Goal: Information Seeking & Learning: Check status

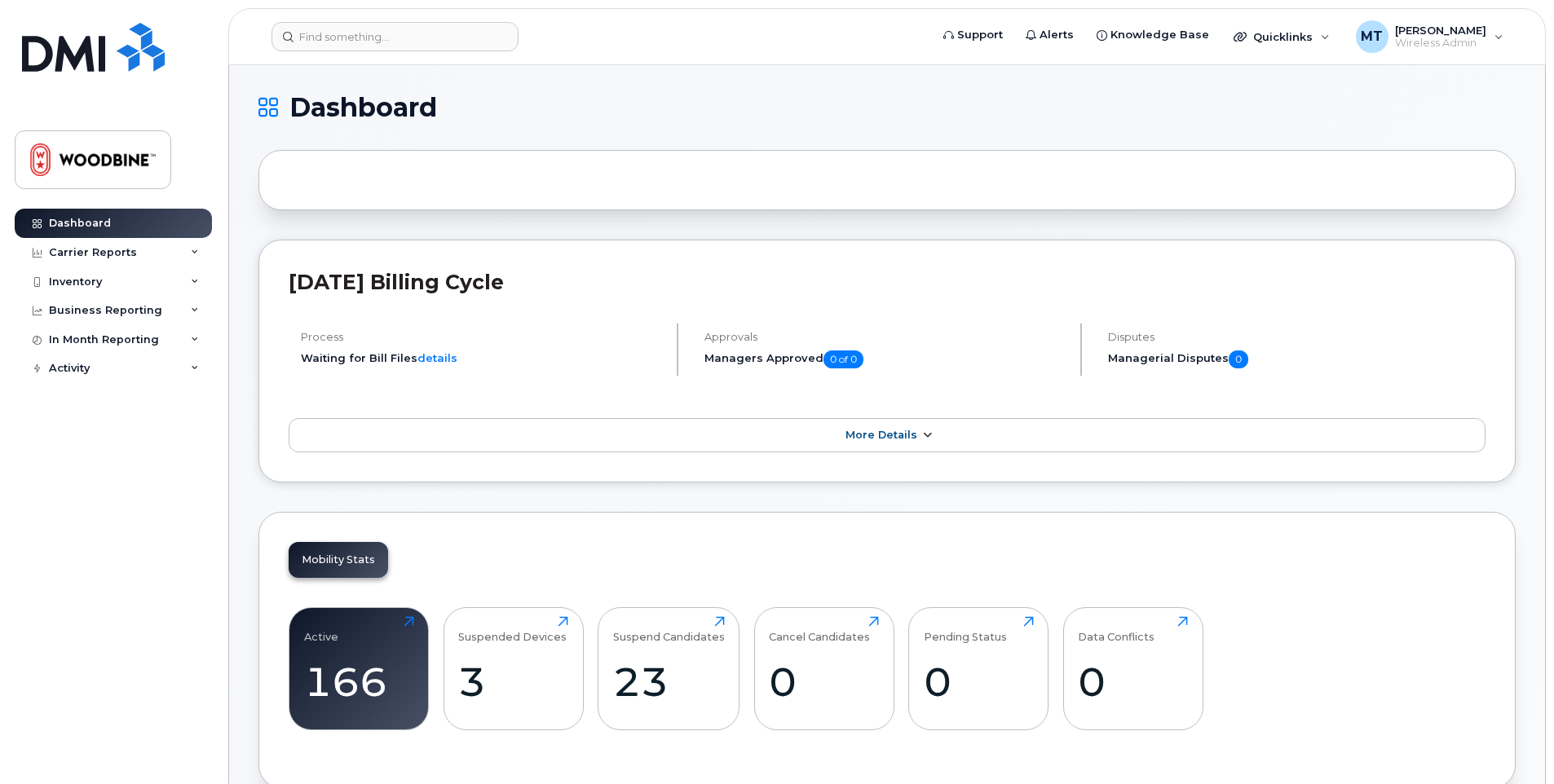
click at [916, 431] on link "More Details" at bounding box center [886, 435] width 1197 height 34
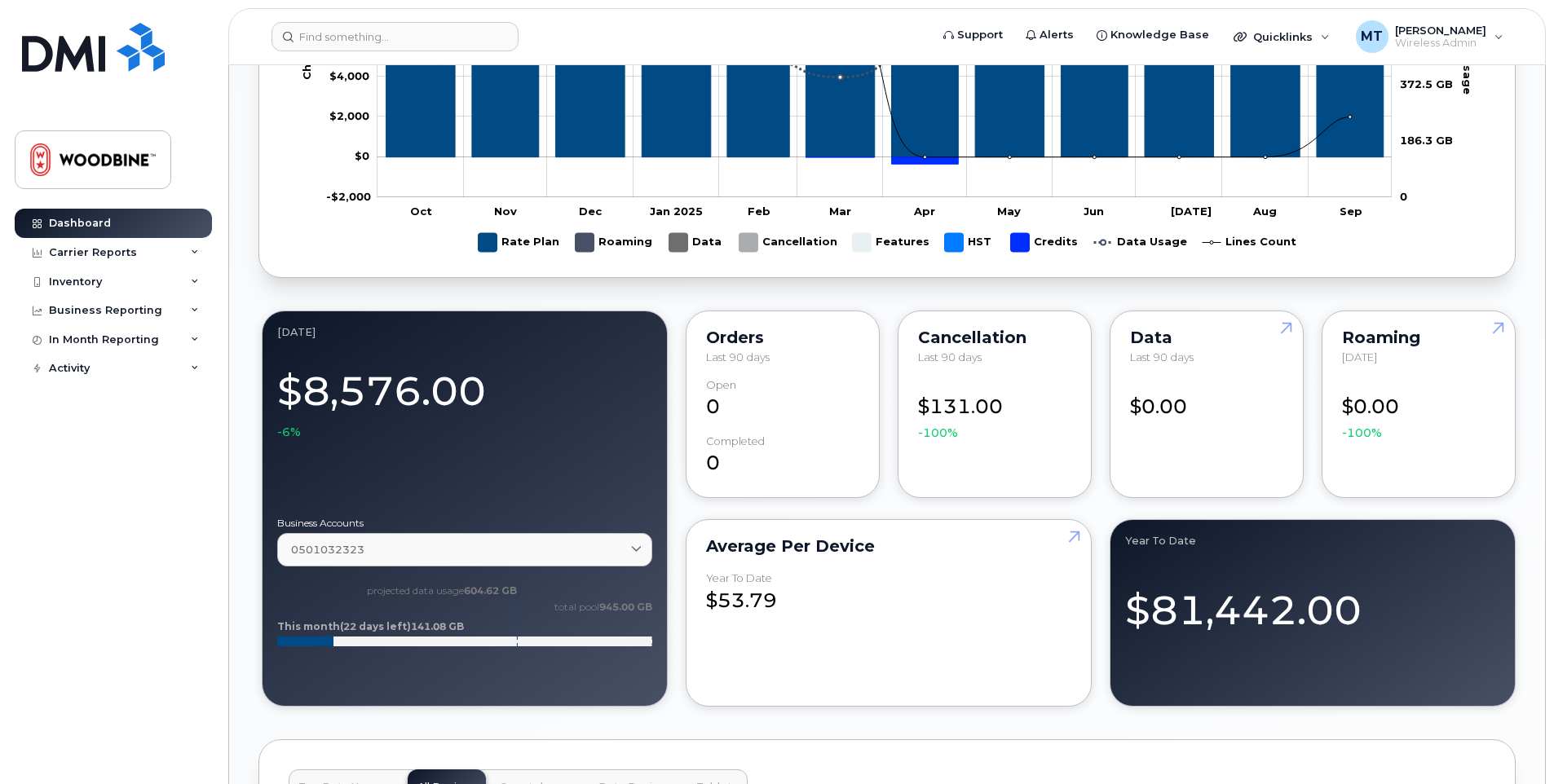
scroll to position [1548, 0]
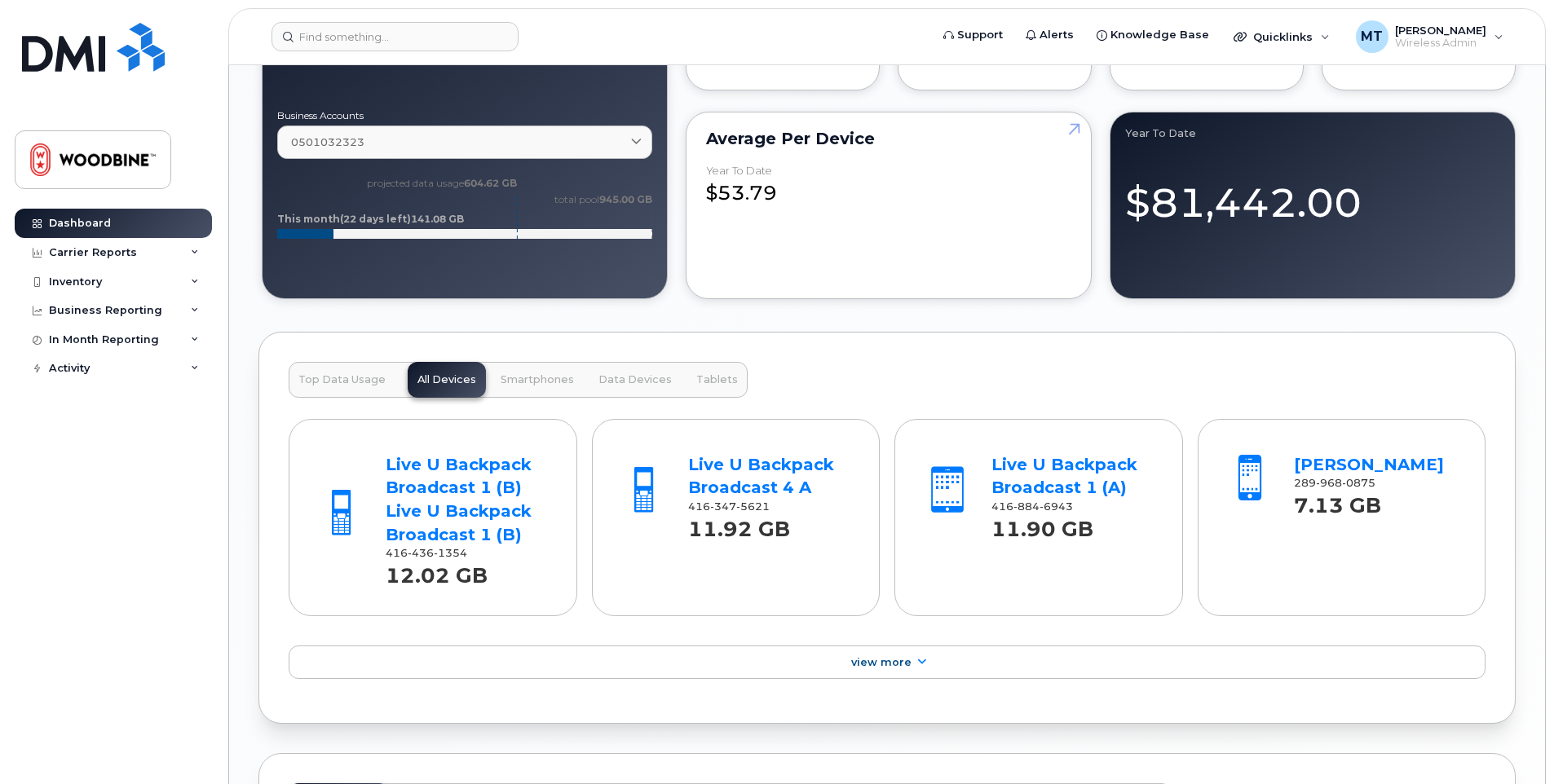
click at [342, 382] on span "Top Data Usage" at bounding box center [341, 380] width 87 height 13
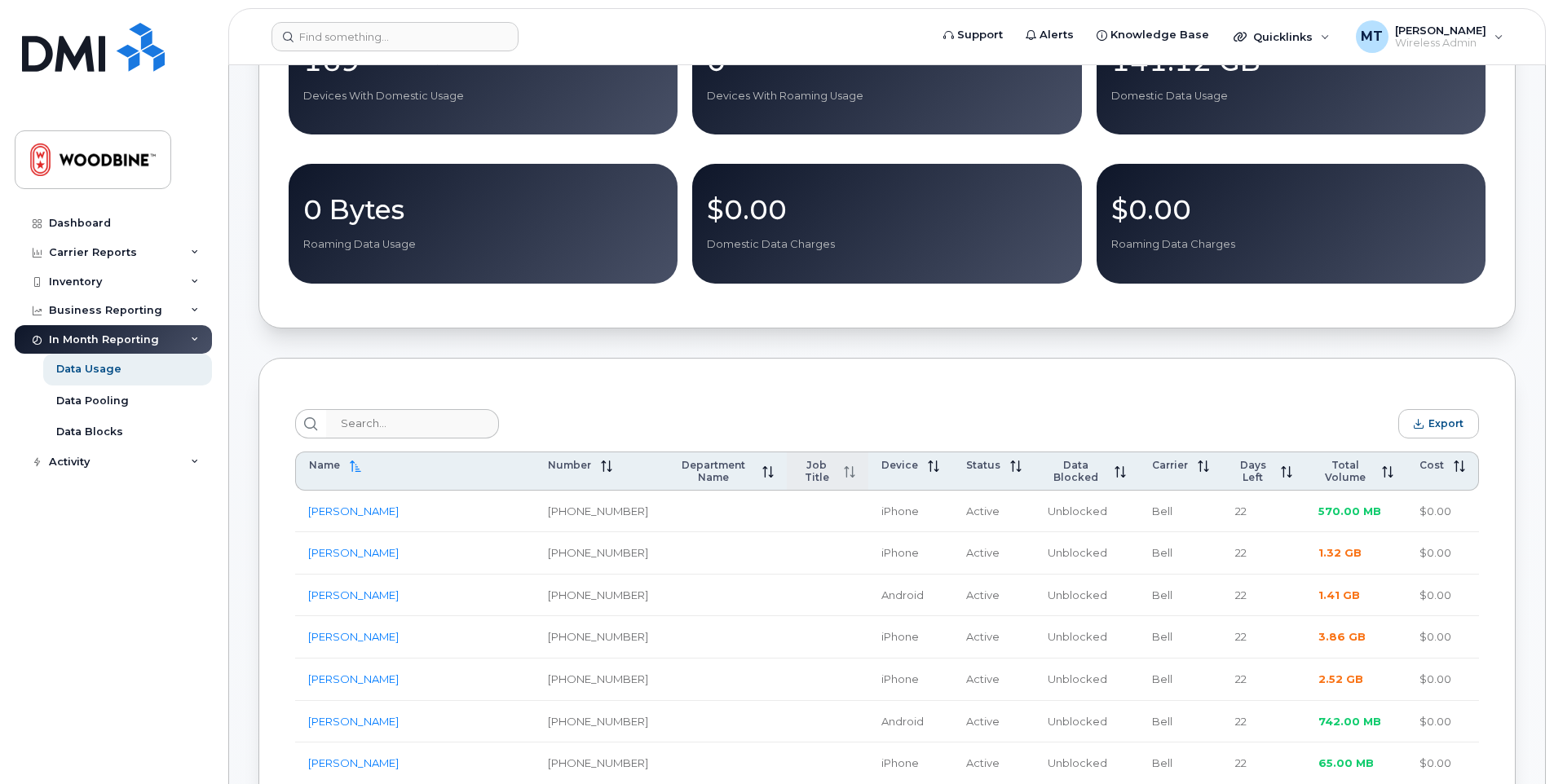
scroll to position [570, 0]
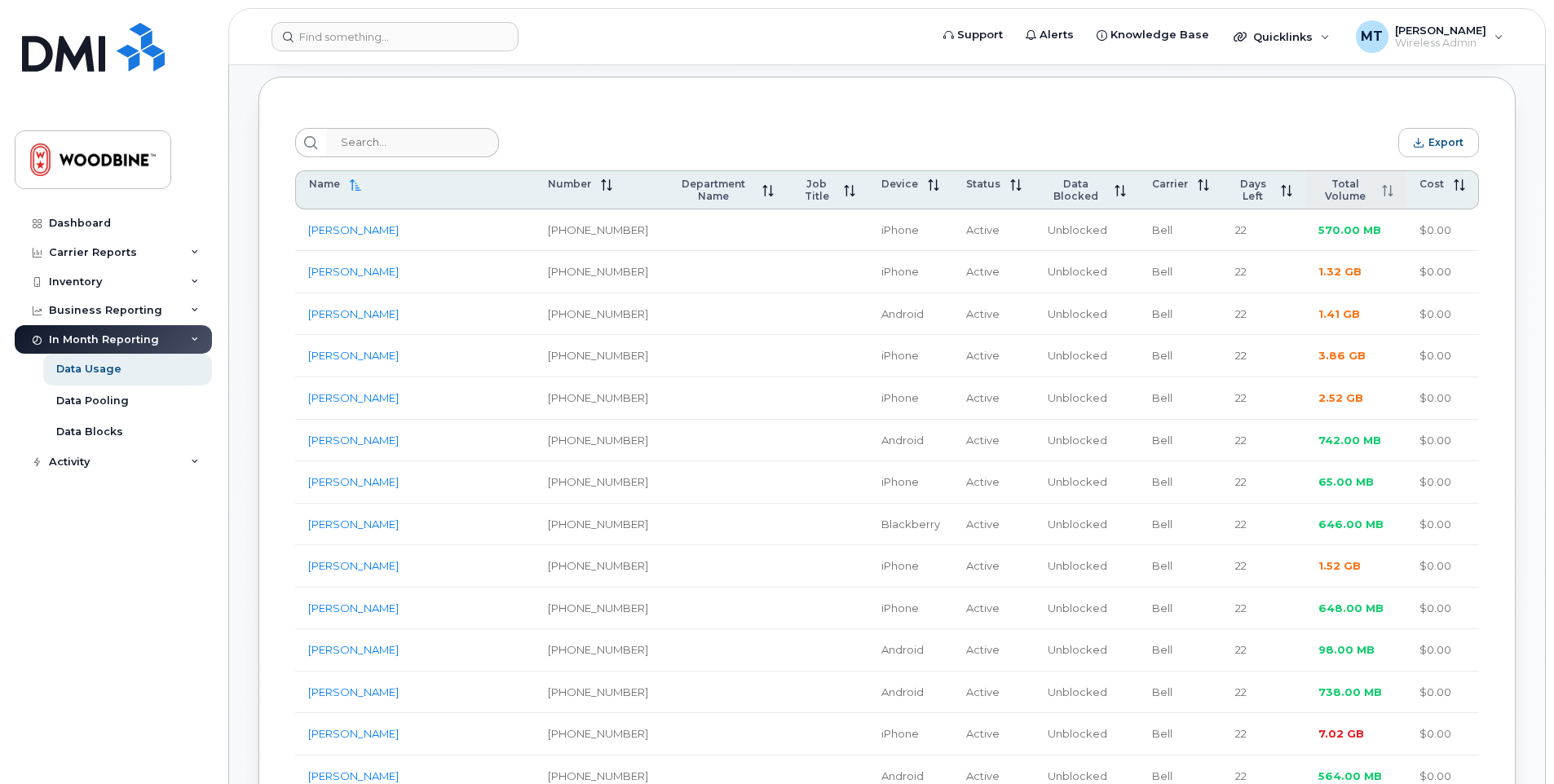
click at [1333, 196] on span "Total Volume" at bounding box center [1345, 190] width 53 height 25
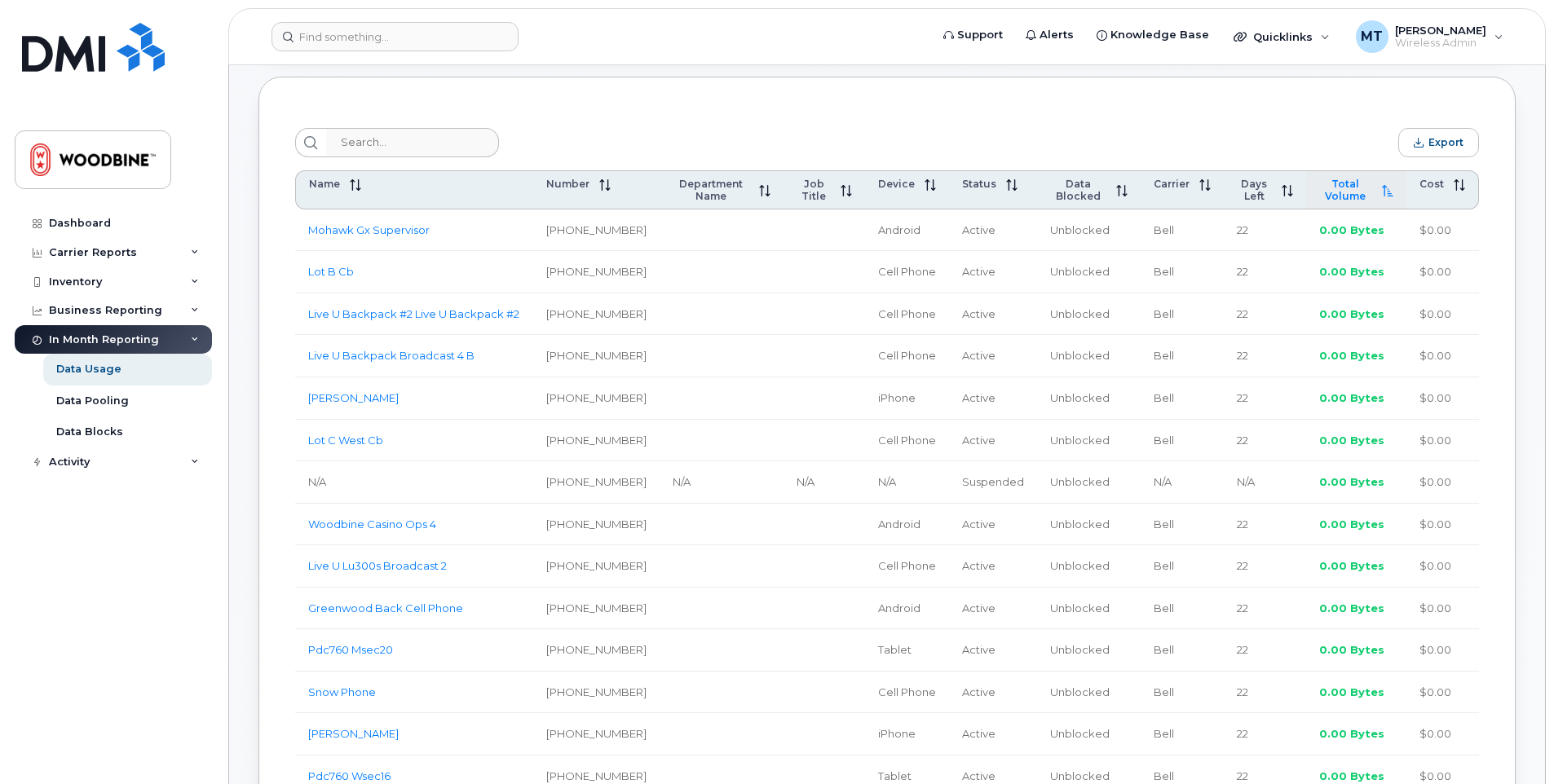
click at [1334, 199] on span "Total Volume" at bounding box center [1345, 190] width 53 height 25
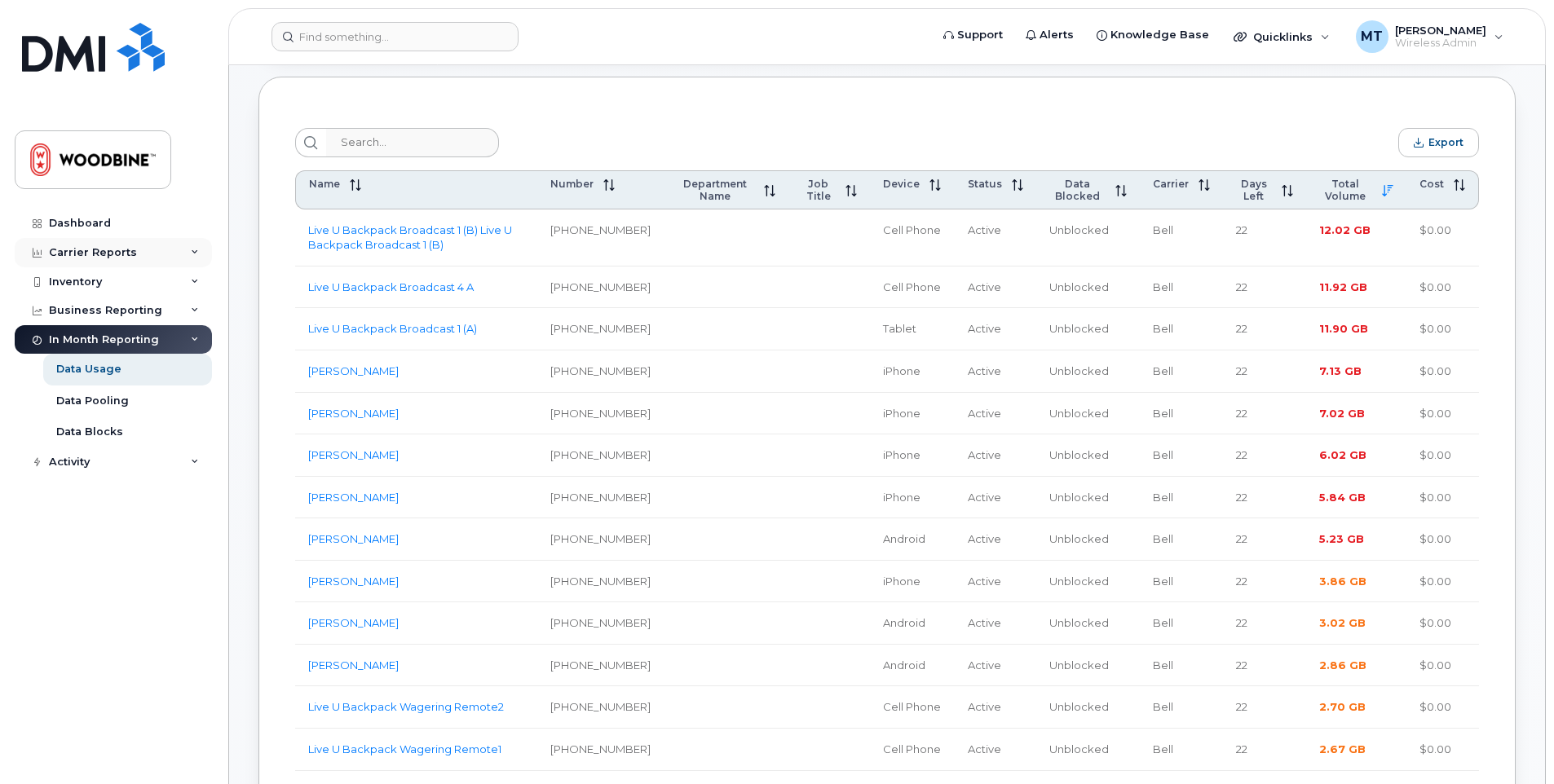
click at [81, 246] on div "Carrier Reports" at bounding box center [93, 253] width 88 height 13
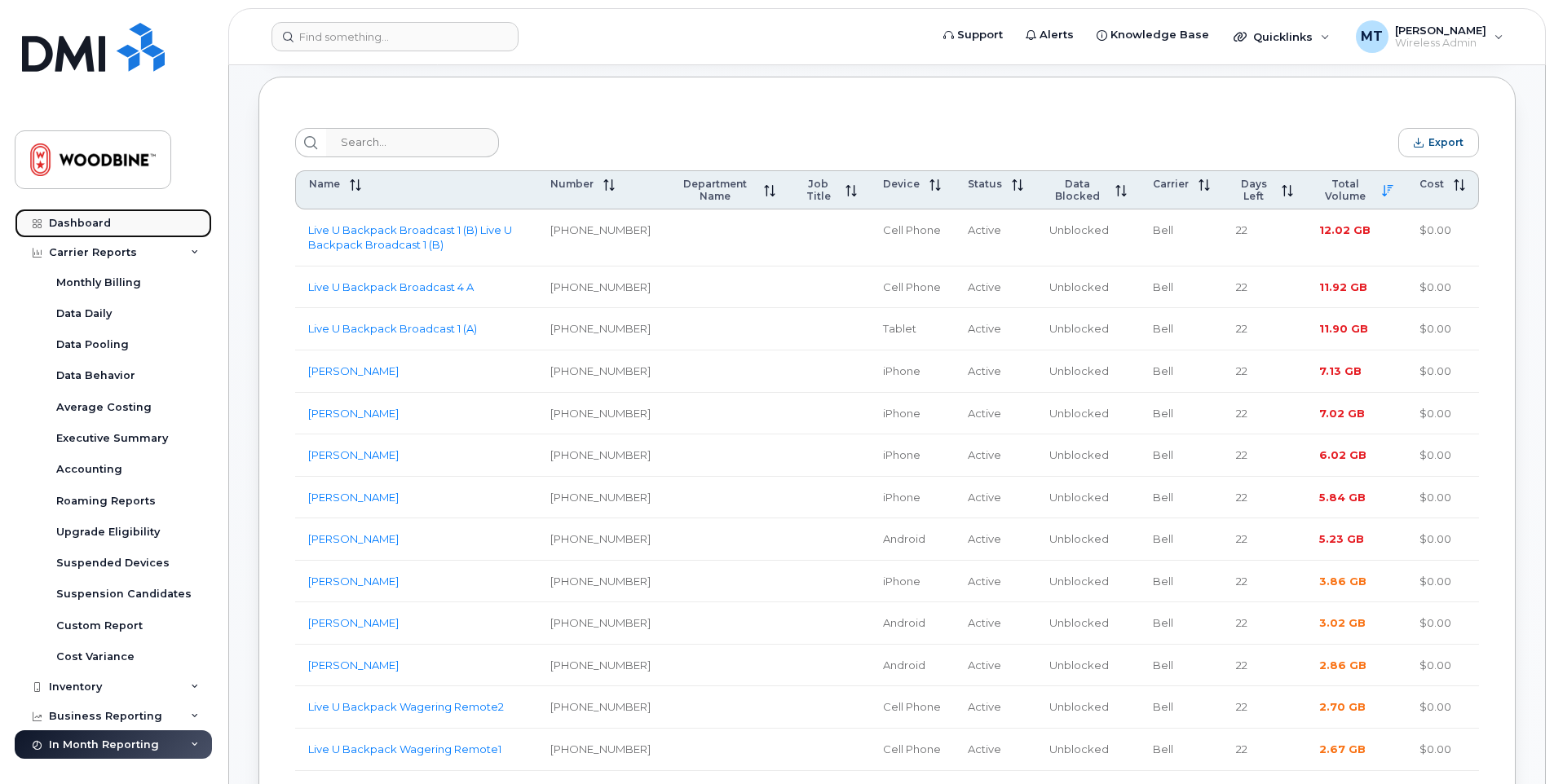
click at [86, 229] on div "Dashboard" at bounding box center [79, 223] width 62 height 13
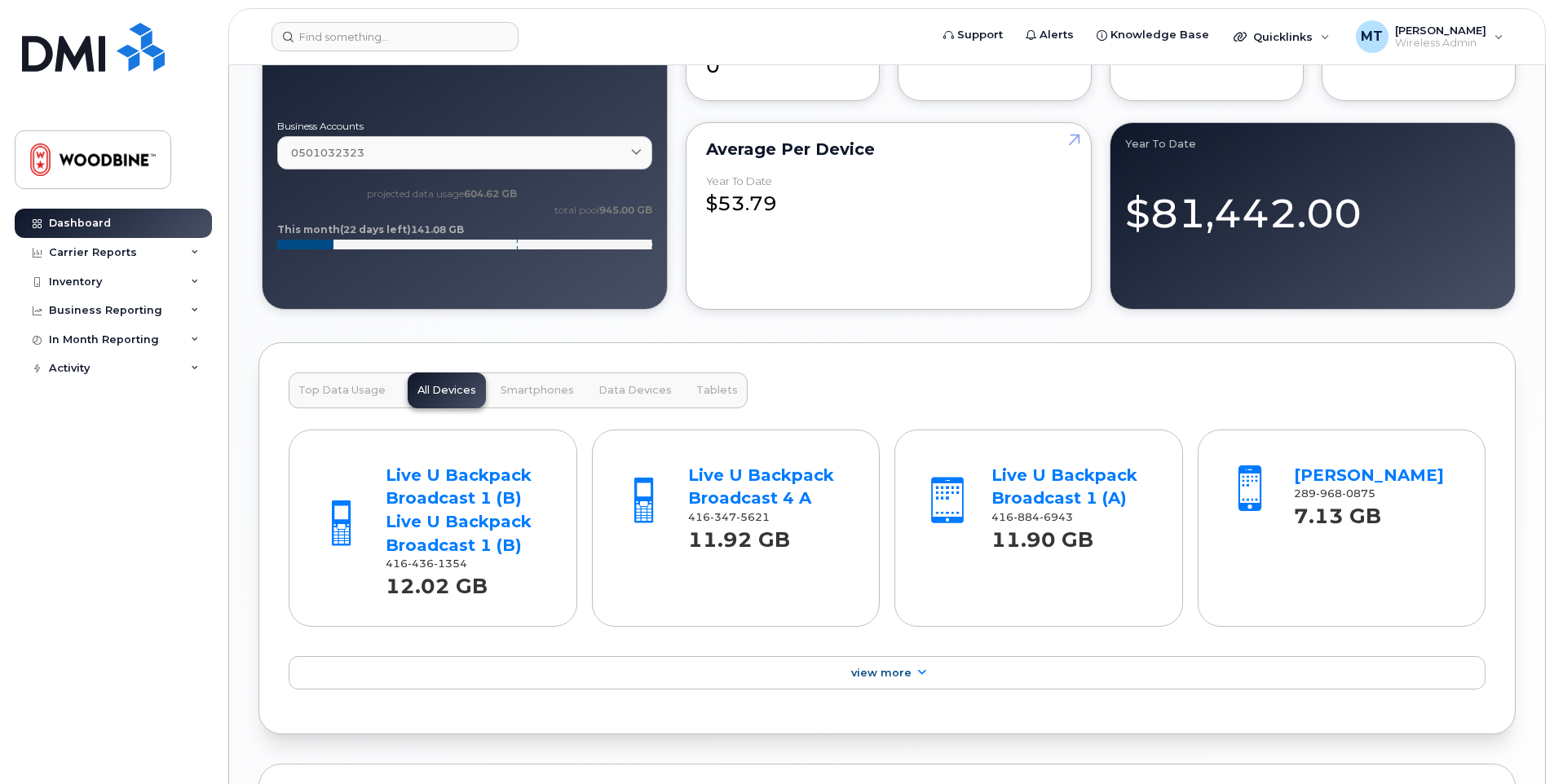
scroll to position [1396, 0]
